Goal: Information Seeking & Learning: Learn about a topic

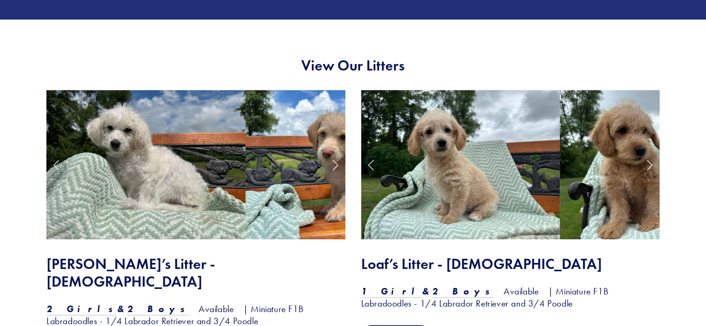
scroll to position [789, 0]
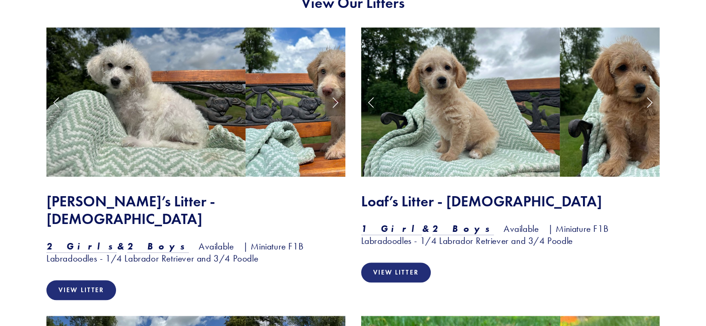
click at [332, 107] on link "Next Slide" at bounding box center [335, 102] width 20 height 28
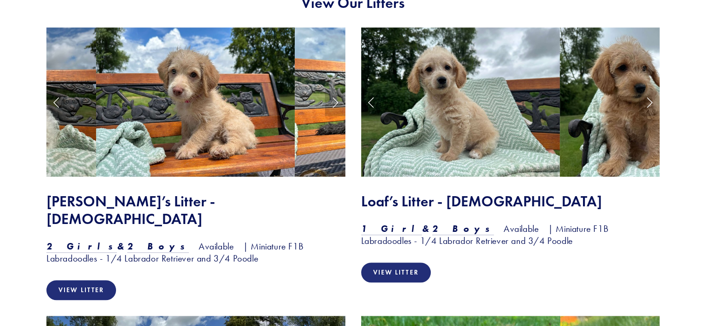
click at [332, 107] on link "Next Slide" at bounding box center [335, 102] width 20 height 28
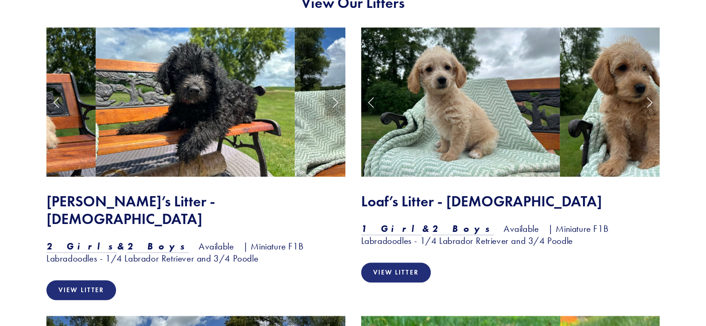
click at [332, 107] on link "Next Slide" at bounding box center [335, 102] width 20 height 28
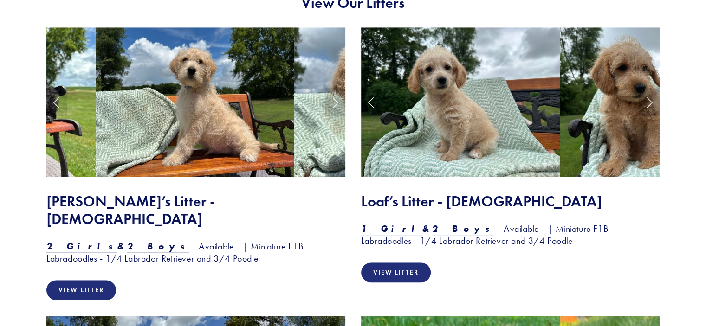
click at [650, 104] on link "Next Slide" at bounding box center [649, 102] width 20 height 28
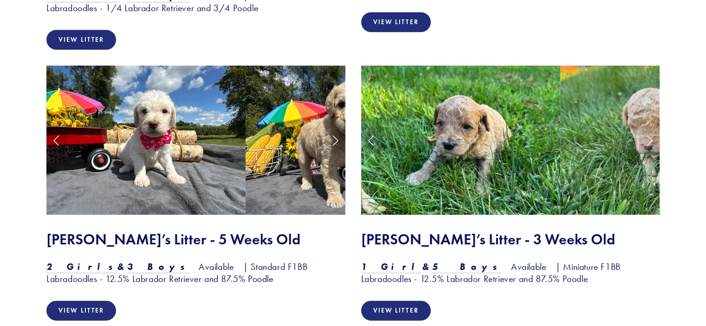
scroll to position [1067, 0]
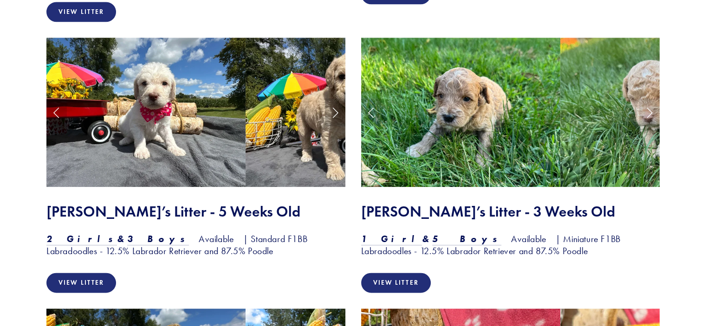
click at [333, 98] on link "Next Slide" at bounding box center [335, 112] width 20 height 28
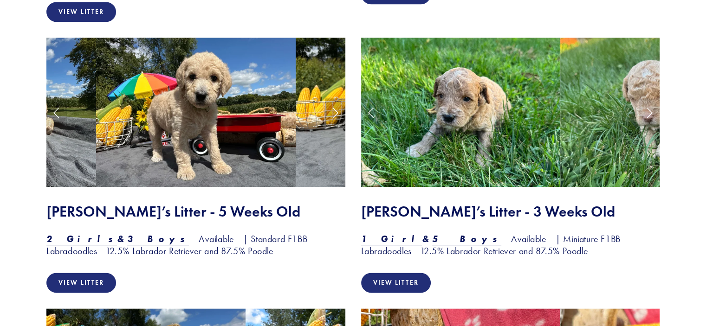
click at [333, 98] on link "Next Slide" at bounding box center [335, 112] width 20 height 28
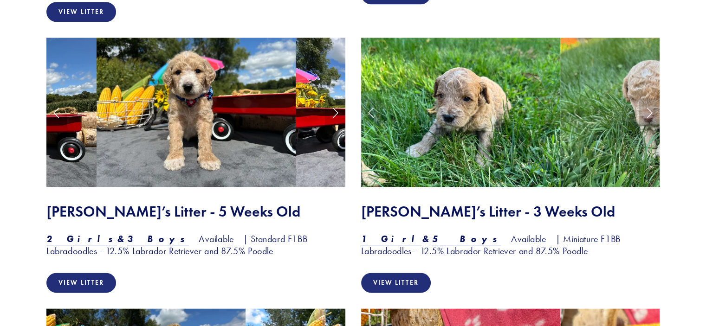
click at [649, 99] on link "Next Slide" at bounding box center [649, 112] width 20 height 28
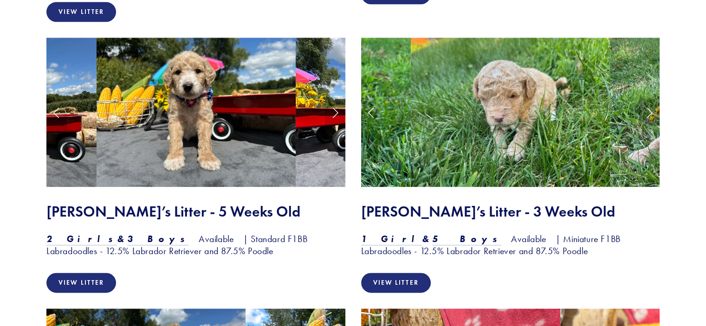
click at [649, 99] on link "Next Slide" at bounding box center [649, 112] width 20 height 28
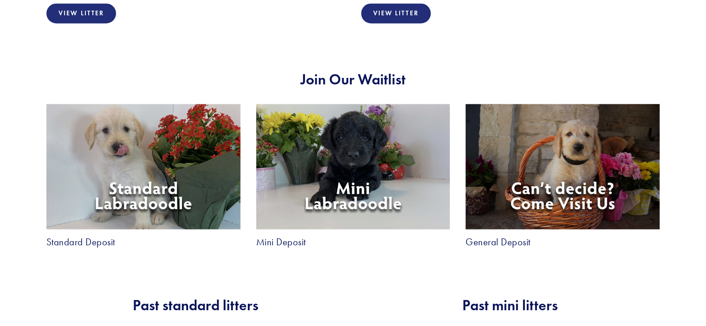
scroll to position [1670, 0]
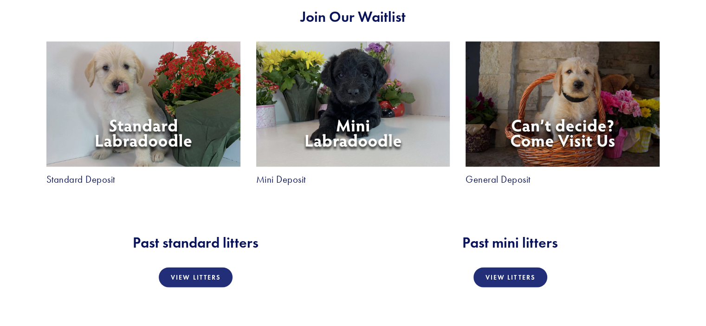
click at [273, 174] on link "Mini Deposit" at bounding box center [281, 179] width 50 height 10
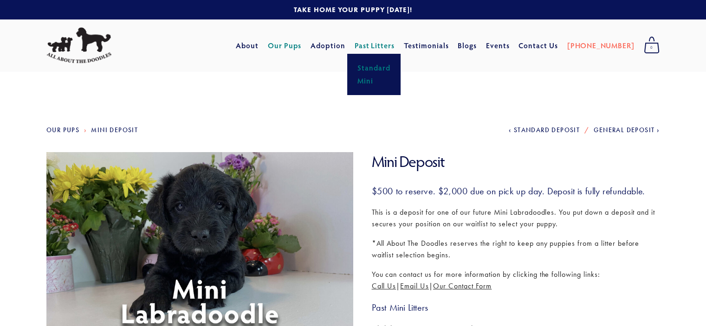
click at [393, 68] on link "Standard" at bounding box center [373, 67] width 39 height 13
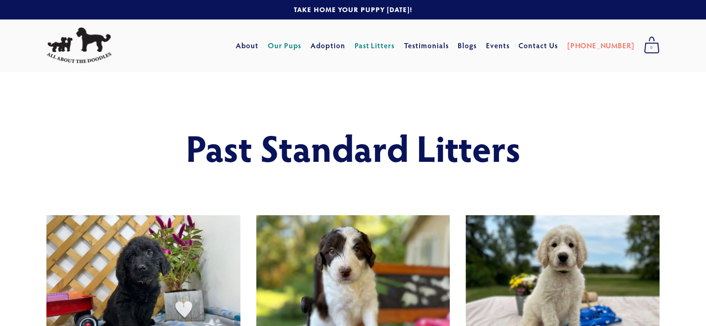
click at [302, 42] on link "Our Pups" at bounding box center [285, 45] width 34 height 17
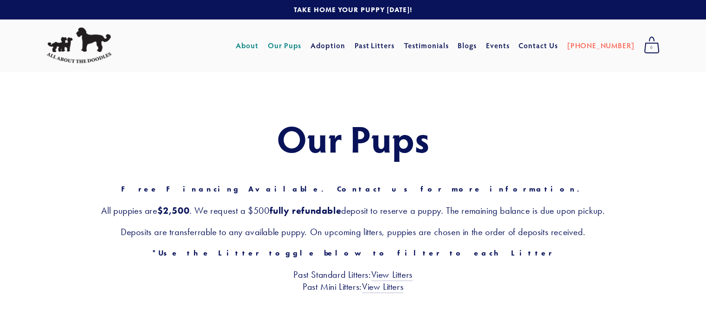
click at [258, 45] on link "About" at bounding box center [247, 45] width 23 height 17
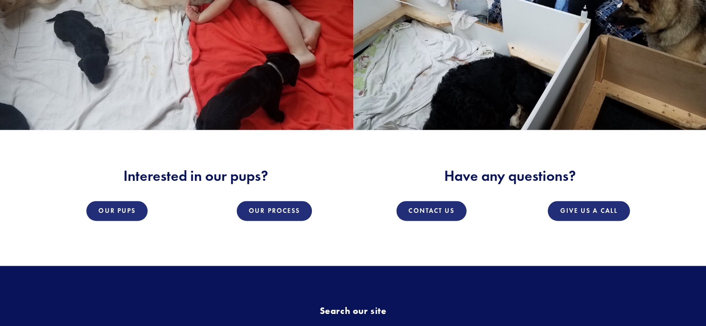
scroll to position [1345, 0]
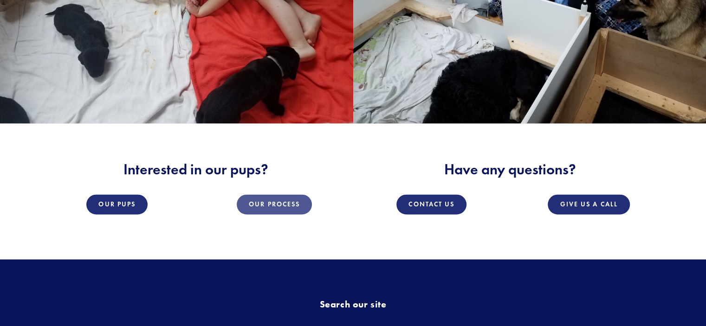
click at [262, 206] on link "Our Process" at bounding box center [274, 204] width 75 height 20
